Goal: Check status: Check status

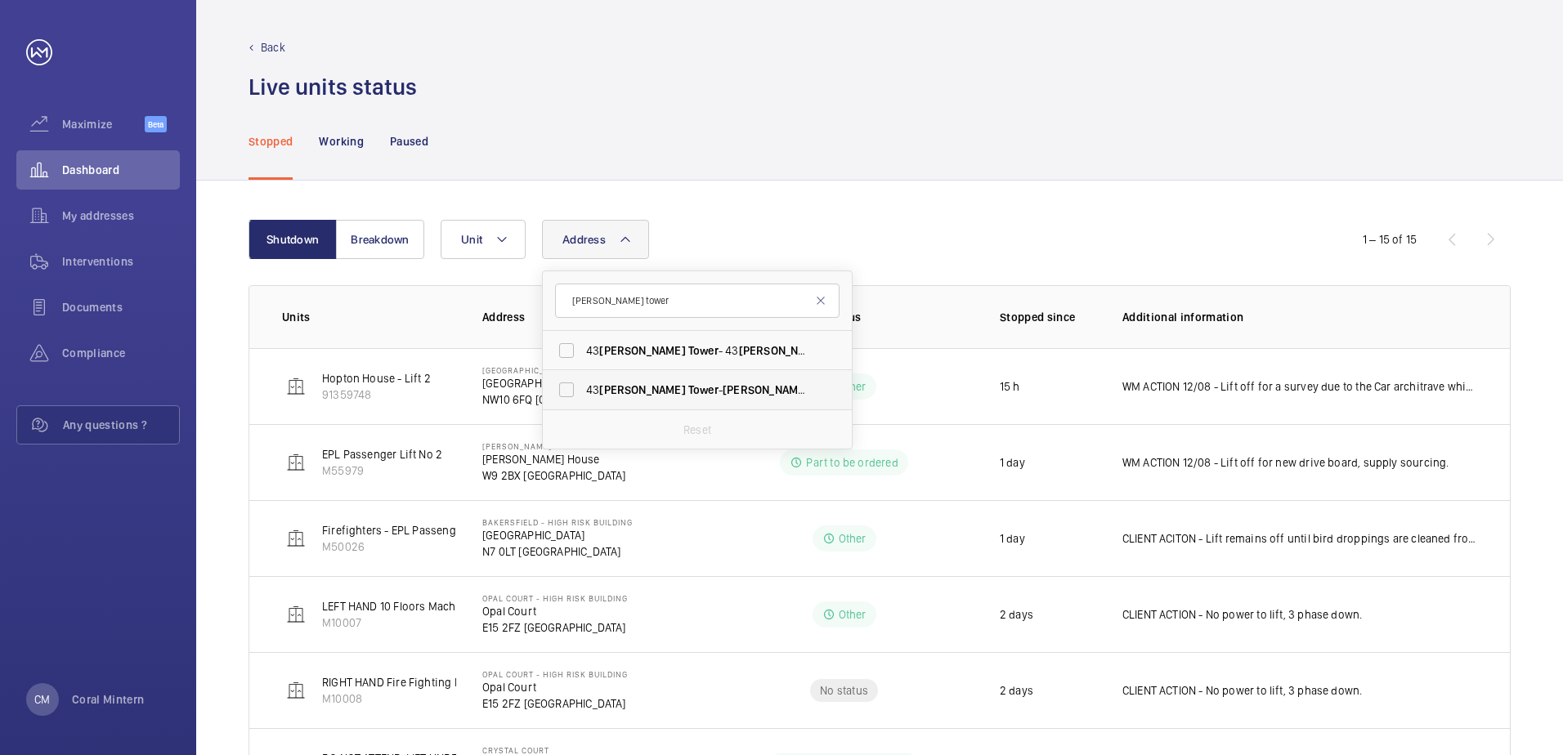
type input "[PERSON_NAME] tower"
click at [731, 387] on span "[PERSON_NAME]" at bounding box center [765, 389] width 86 height 13
click at [583, 387] on input "[STREET_ADDRESS][PERSON_NAME][PERSON_NAME]" at bounding box center [566, 389] width 33 height 33
checkbox input "true"
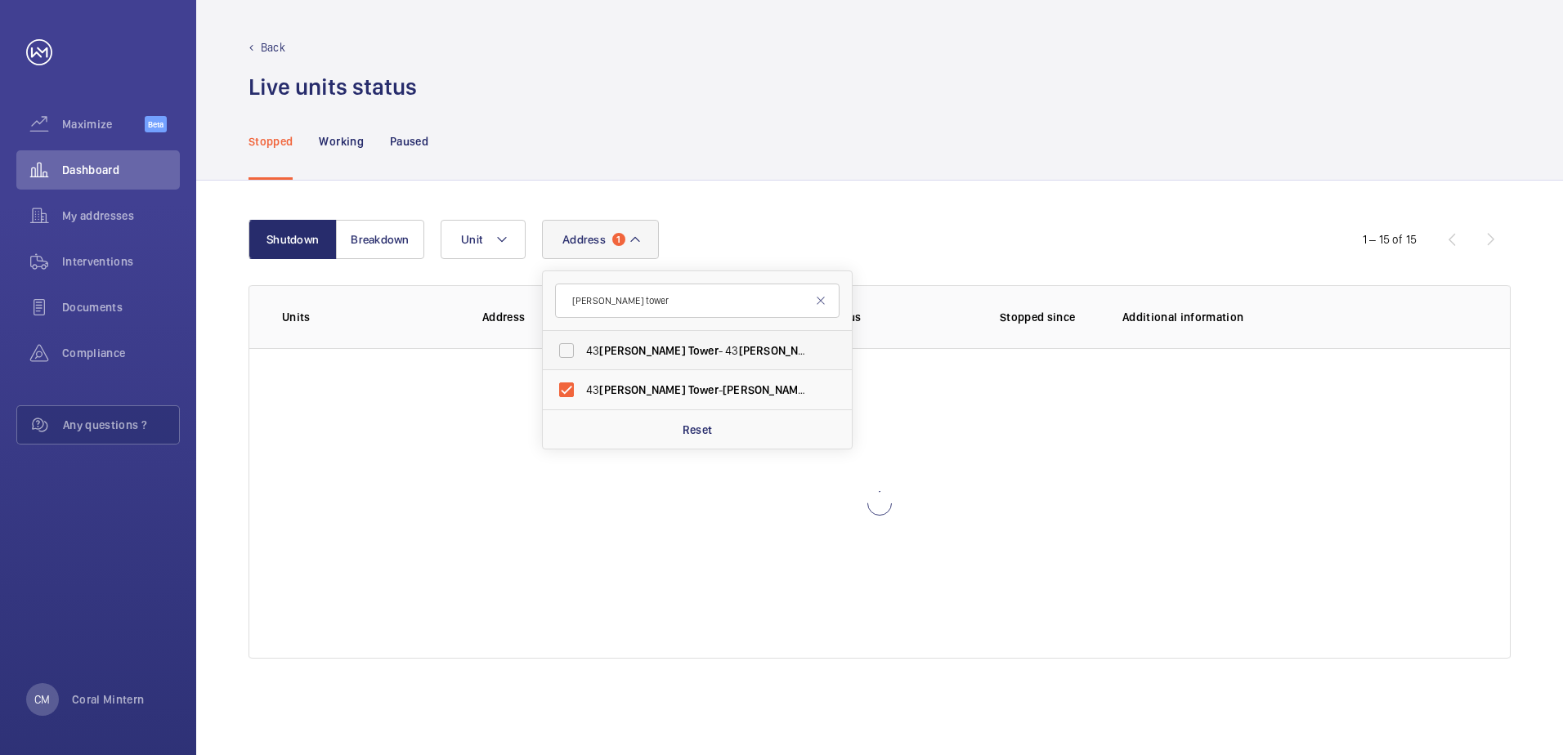
click at [739, 351] on span "[PERSON_NAME]" at bounding box center [782, 350] width 86 height 13
click at [583, 351] on input "[STREET_ADDRESS][PERSON_NAME][PERSON_NAME]" at bounding box center [566, 350] width 33 height 33
checkbox input "true"
click at [725, 404] on label "[STREET_ADDRESS][PERSON_NAME][PERSON_NAME]" at bounding box center [685, 389] width 284 height 39
click at [583, 404] on input "[STREET_ADDRESS][PERSON_NAME][PERSON_NAME]" at bounding box center [566, 389] width 33 height 33
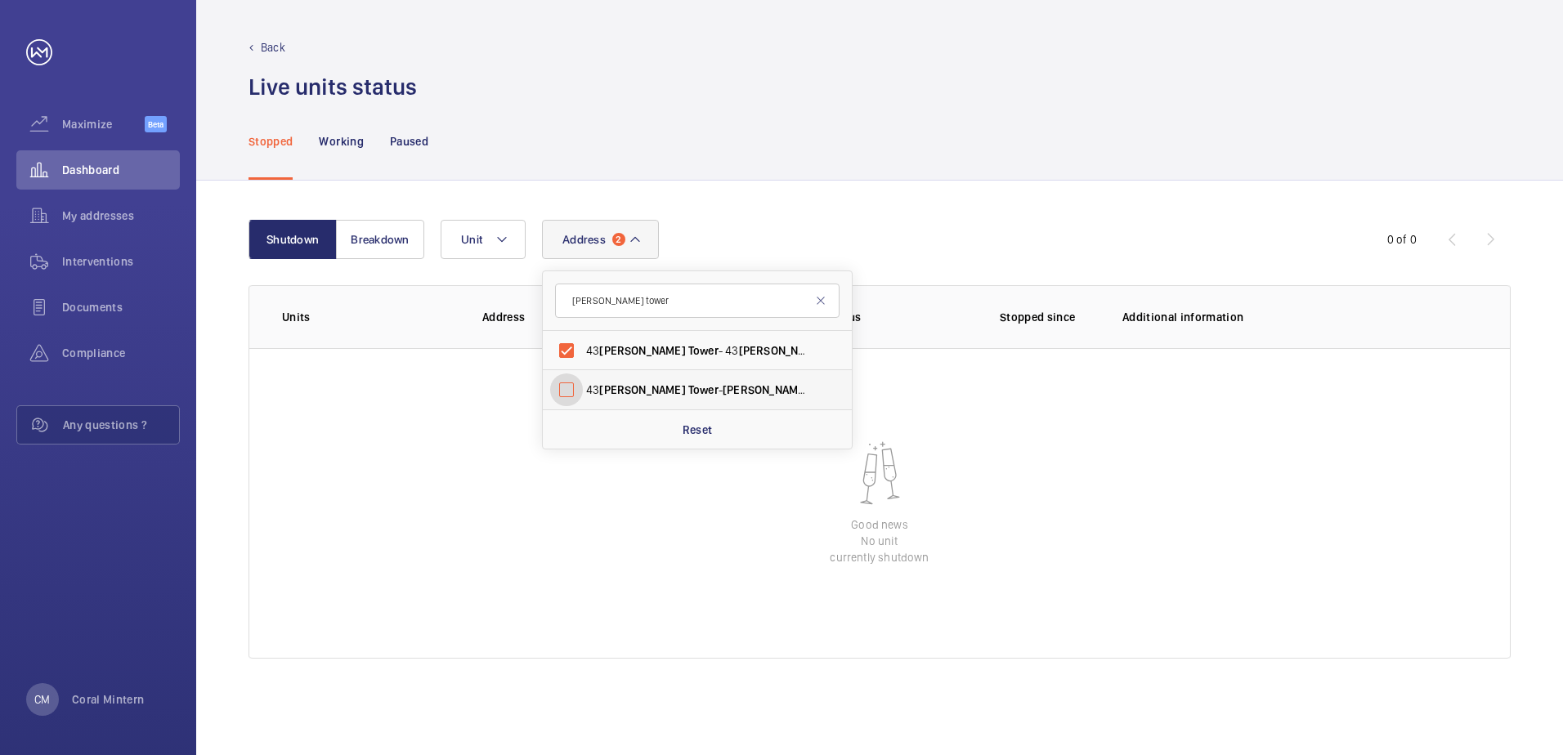
checkbox input "false"
click at [739, 351] on span "[PERSON_NAME]" at bounding box center [782, 350] width 86 height 13
click at [583, 351] on input "[STREET_ADDRESS][PERSON_NAME][PERSON_NAME]" at bounding box center [566, 350] width 33 height 33
checkbox input "false"
